Goal: Transaction & Acquisition: Purchase product/service

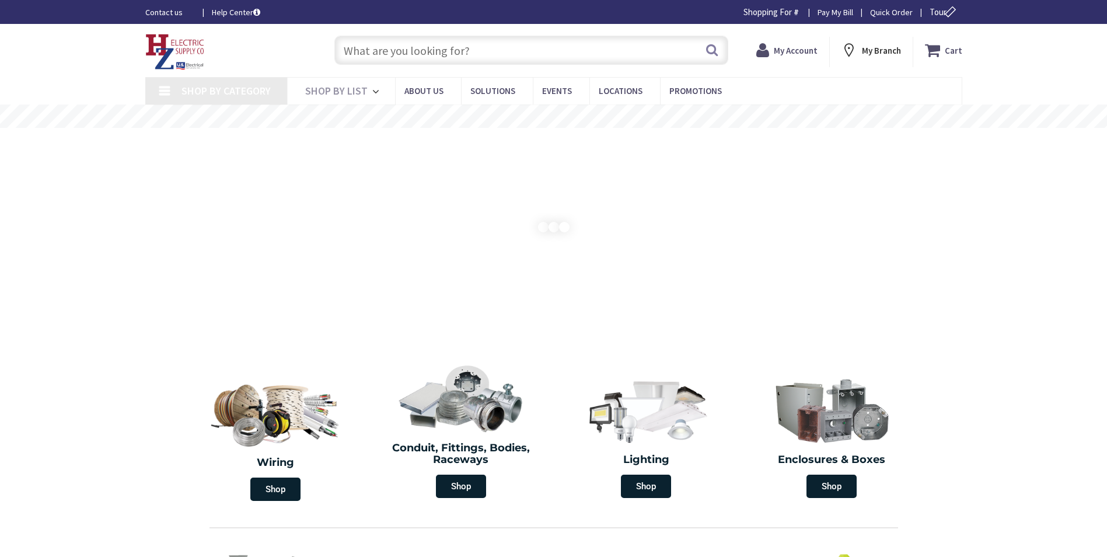
drag, startPoint x: 89, startPoint y: 401, endPoint x: 152, endPoint y: 352, distance: 80.7
click at [90, 400] on section "Wiring Shop Conduit, Fittings, Bodies, Raceways Shop Lighting Shop Enclosures &…" at bounding box center [553, 430] width 1107 height 151
type input "[STREET_ADDRESS][PERSON_NAME]"
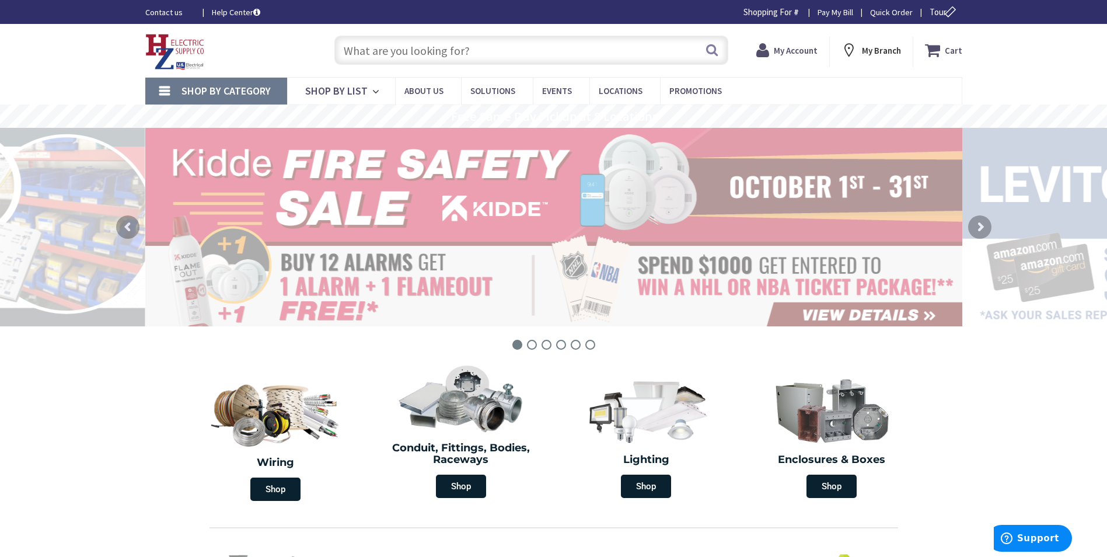
click at [425, 56] on input "text" at bounding box center [531, 50] width 394 height 29
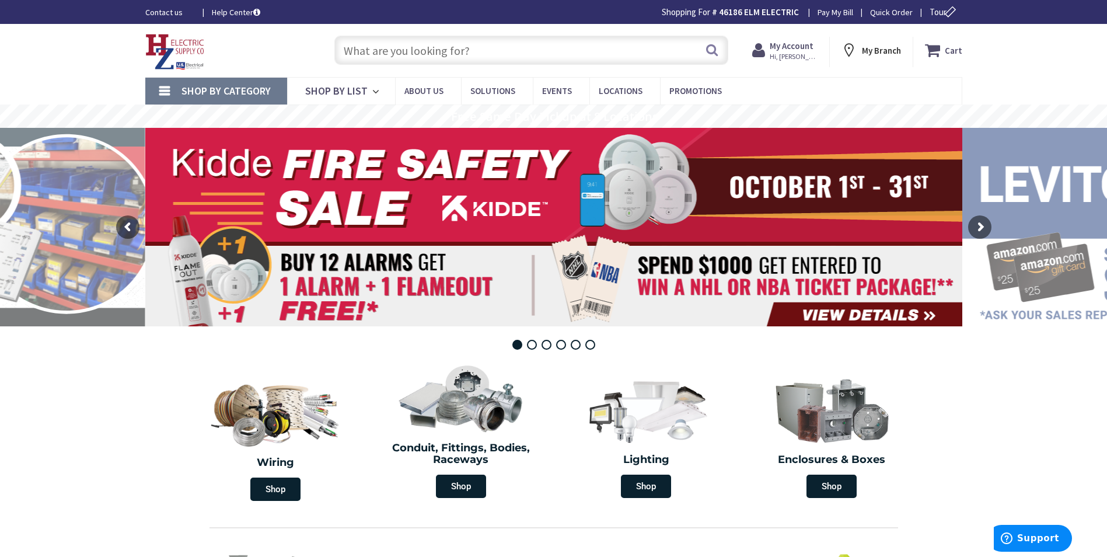
click at [425, 56] on input "text" at bounding box center [531, 50] width 394 height 29
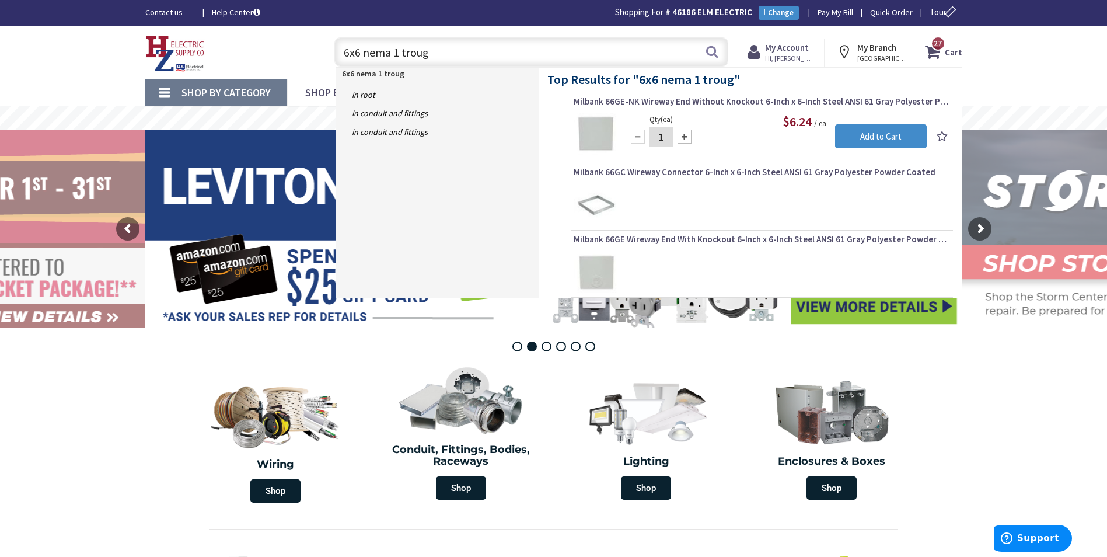
type input "6x6 nema 1 trough"
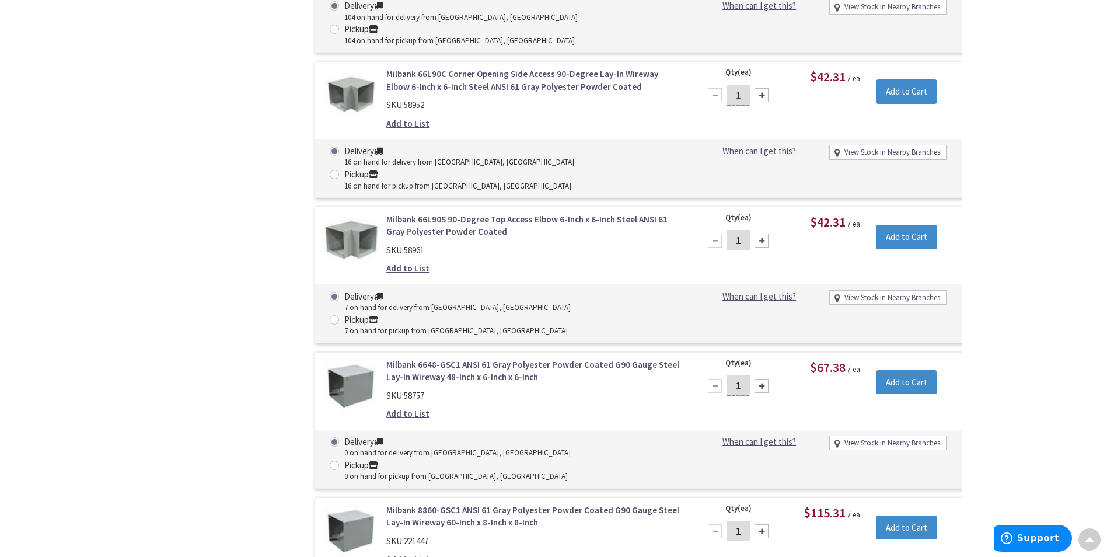
scroll to position [1344, 0]
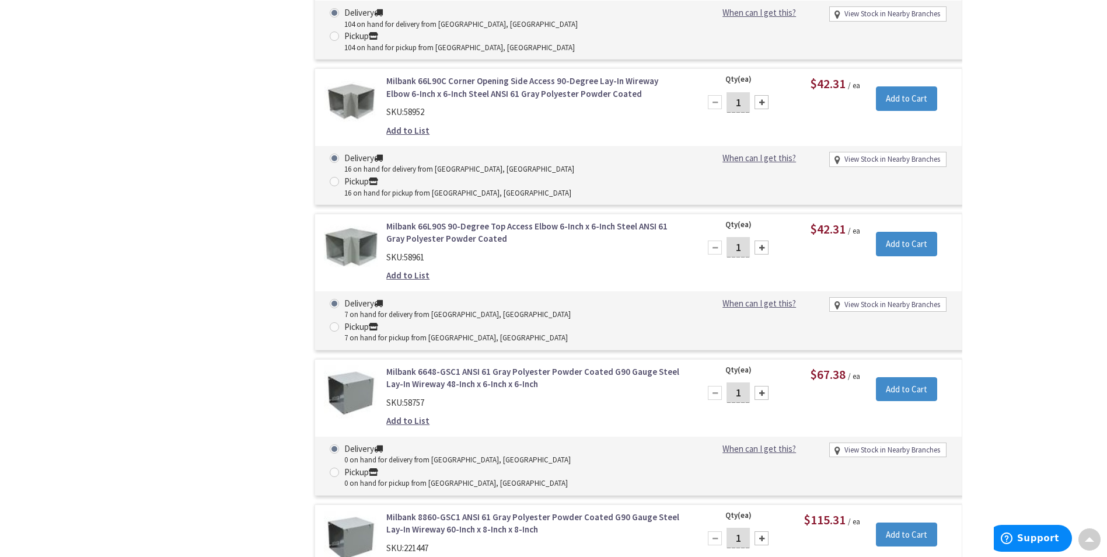
click at [508, 365] on link "Milbank 6648-GSC1 ANSI 61 Gray Polyester Powder Coated G90 Gauge Steel Lay-In W…" at bounding box center [534, 377] width 297 height 25
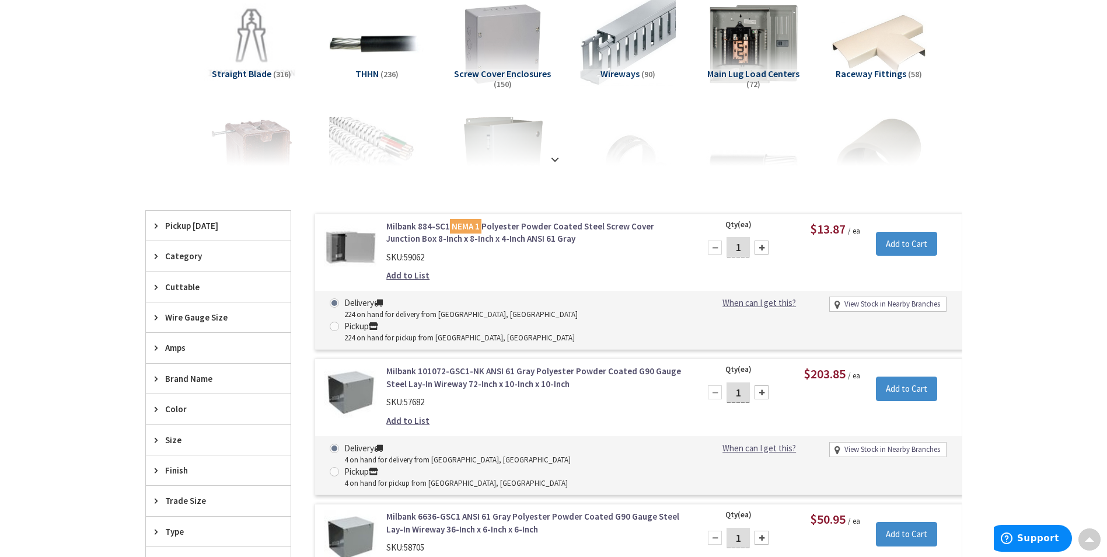
scroll to position [39, 0]
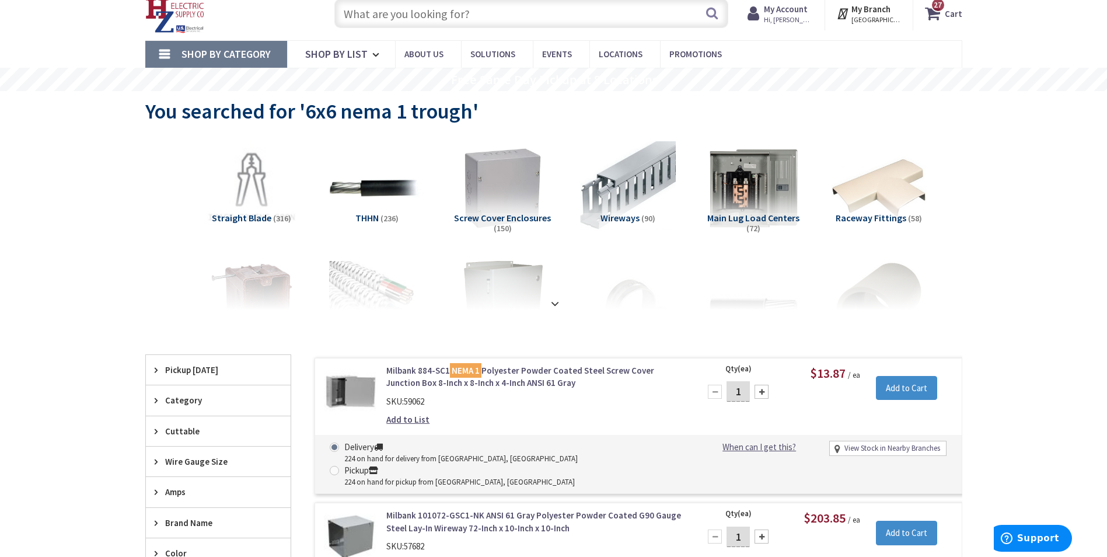
click at [387, 16] on input "text" at bounding box center [531, 13] width 394 height 29
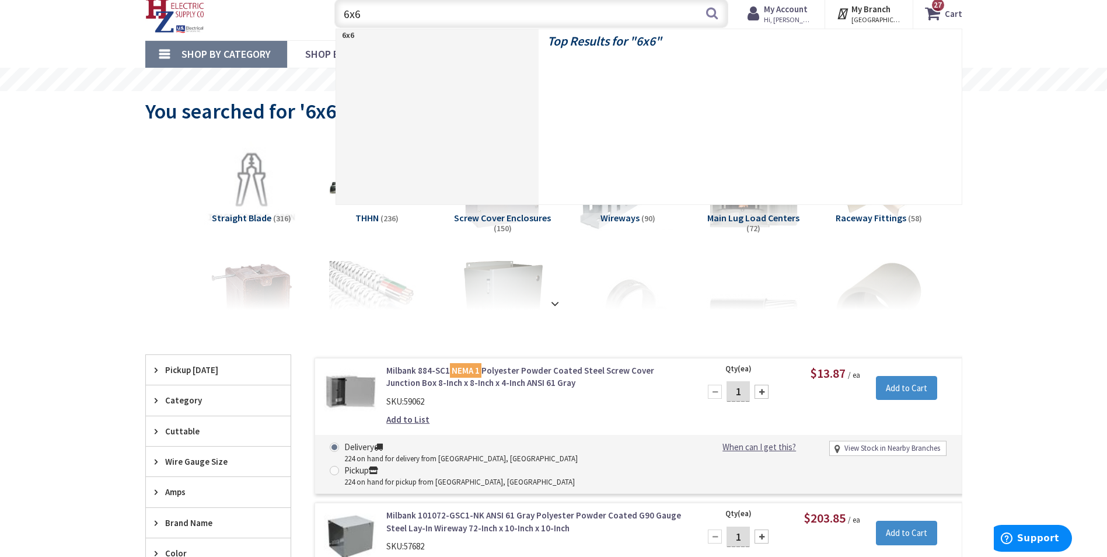
type input "6x6"
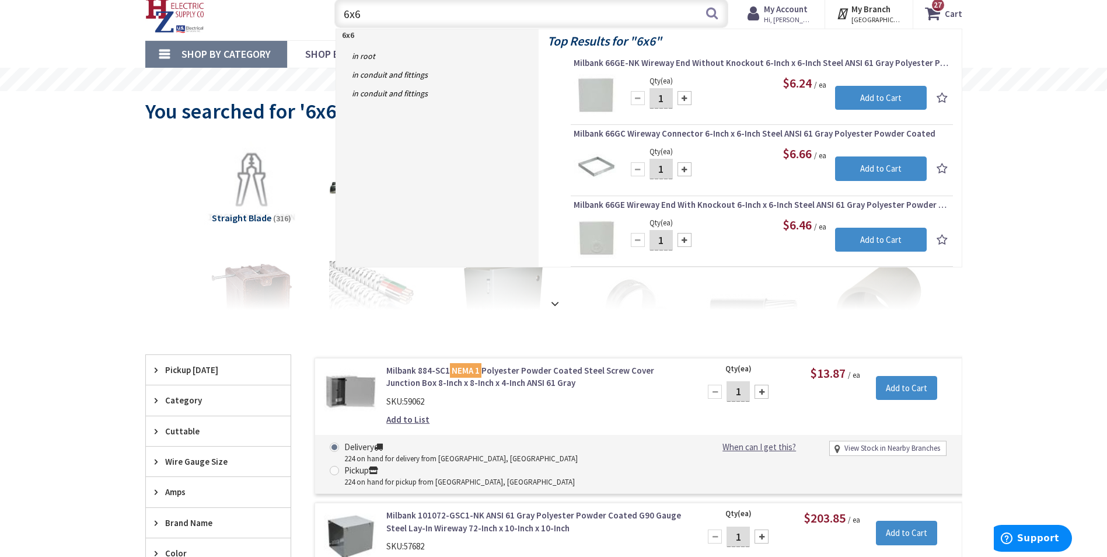
click at [380, 11] on input "6x6" at bounding box center [531, 13] width 394 height 29
drag, startPoint x: 369, startPoint y: 10, endPoint x: 309, endPoint y: -1, distance: 61.1
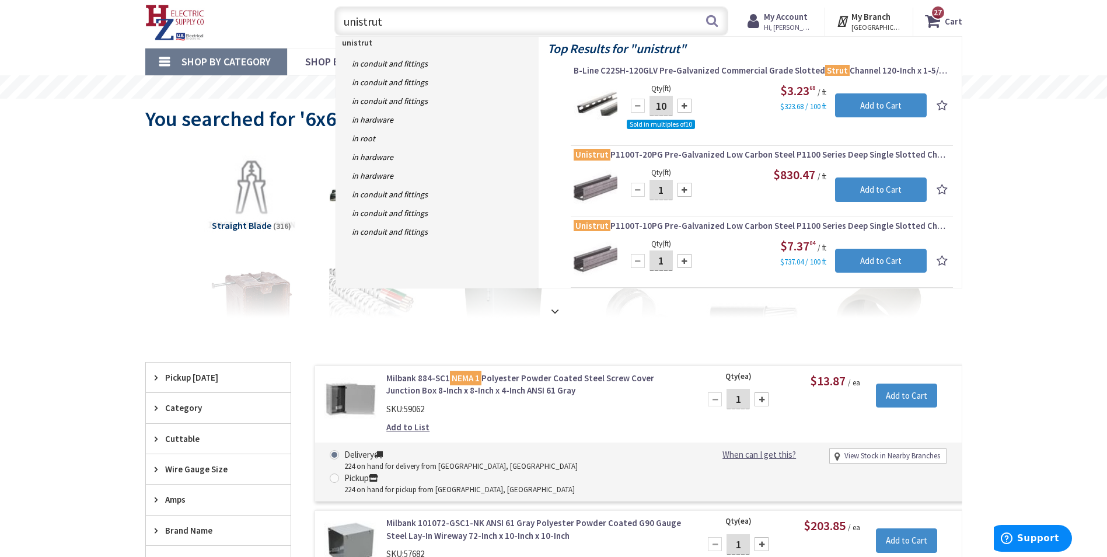
type input "unistrut"
